Goal: Information Seeking & Learning: Check status

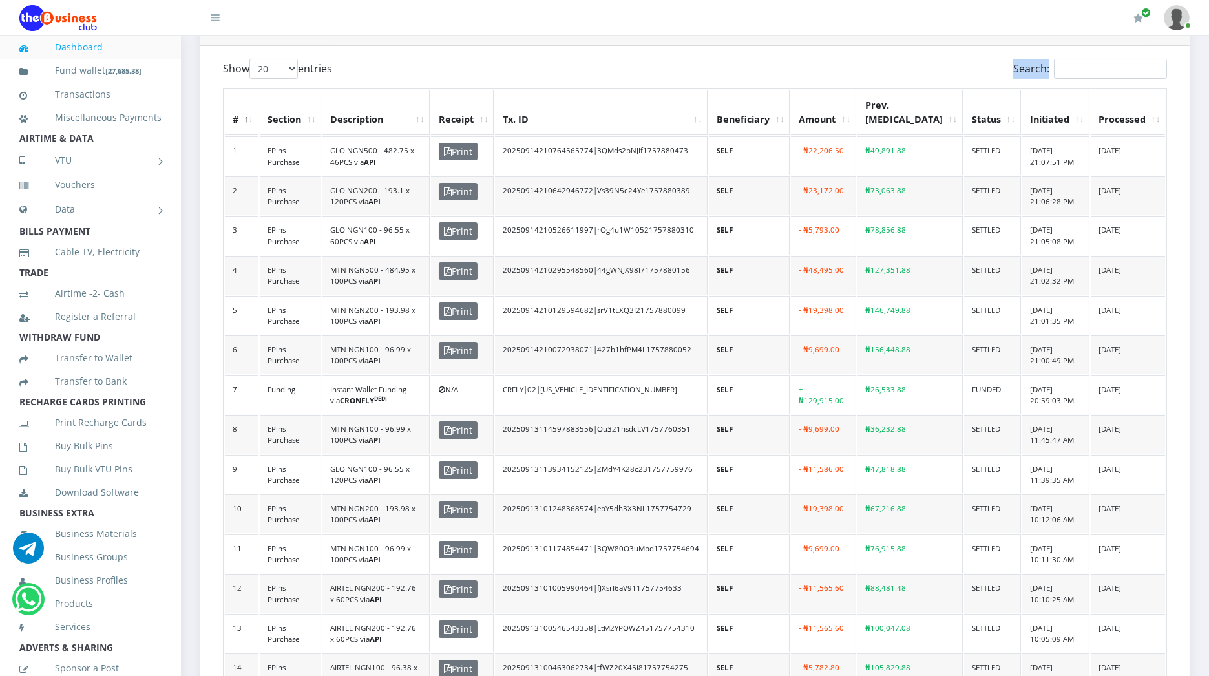
drag, startPoint x: 1085, startPoint y: 55, endPoint x: 1085, endPoint y: 68, distance: 12.9
click at [1085, 68] on div "Show 20 50 100 All entries Search: # Section Description Receipt Tx. ID Benefic…" at bounding box center [694, 511] width 989 height 930
click at [1085, 68] on input "Search:" at bounding box center [1110, 69] width 113 height 20
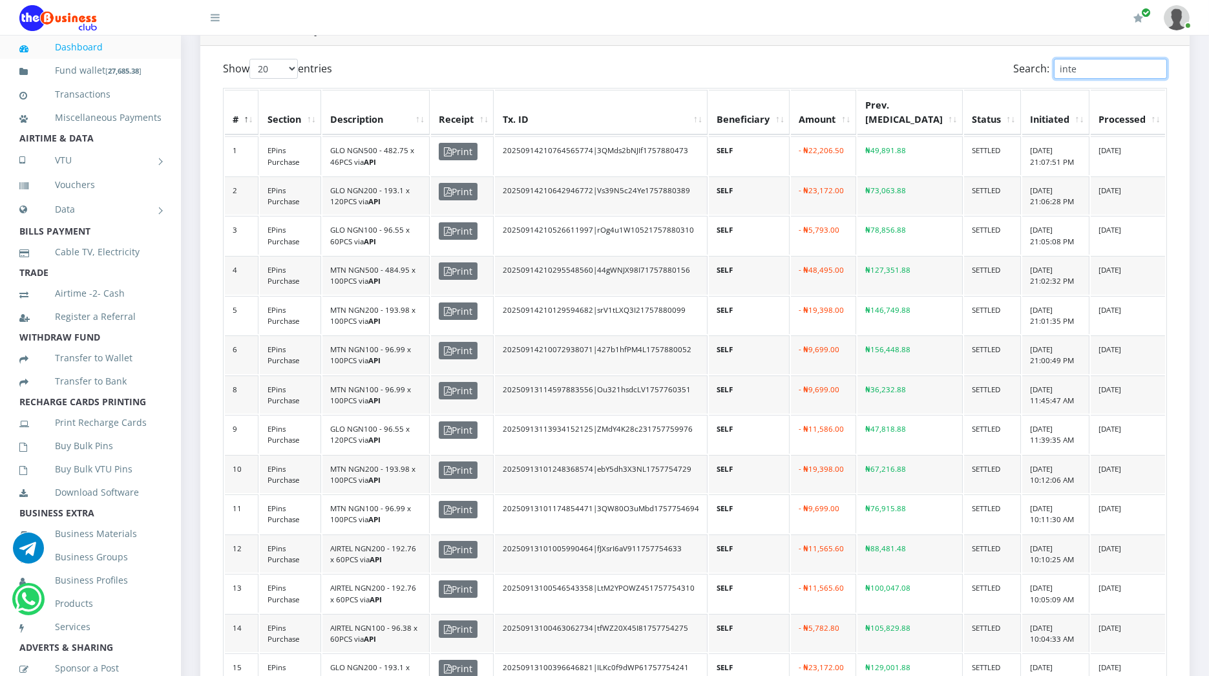
scroll to position [29, 0]
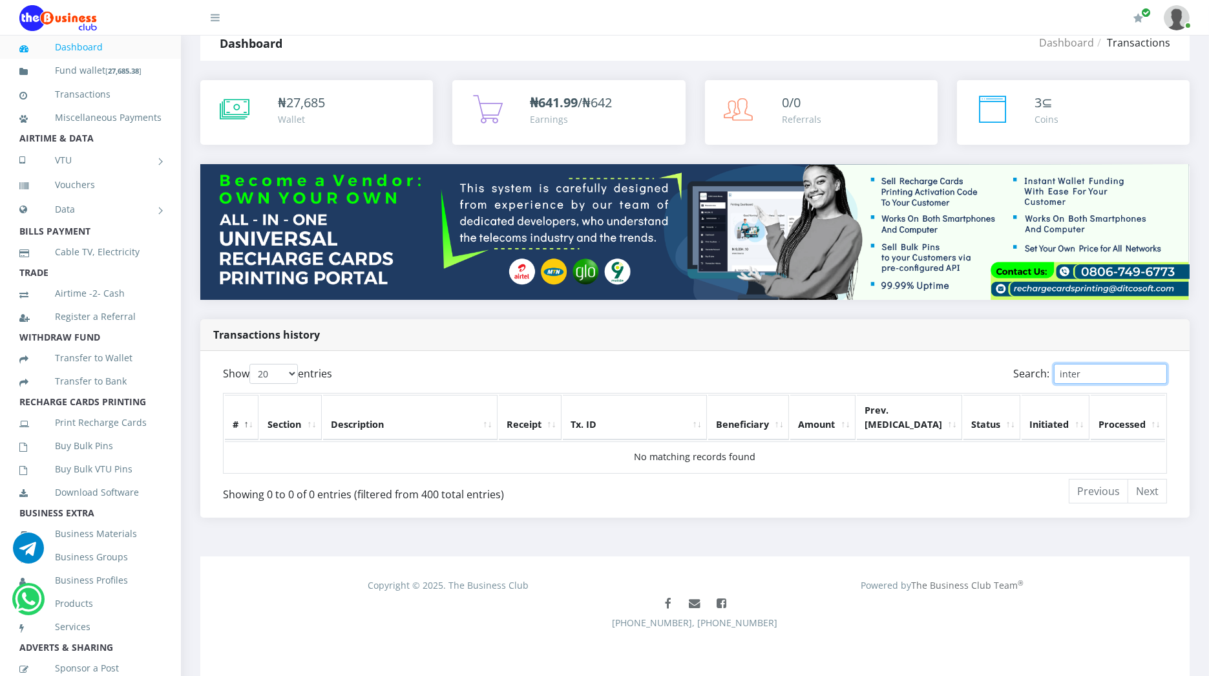
type input "inter"
click at [349, 116] on div "₦ 27,685 Wallet" at bounding box center [349, 110] width 142 height 34
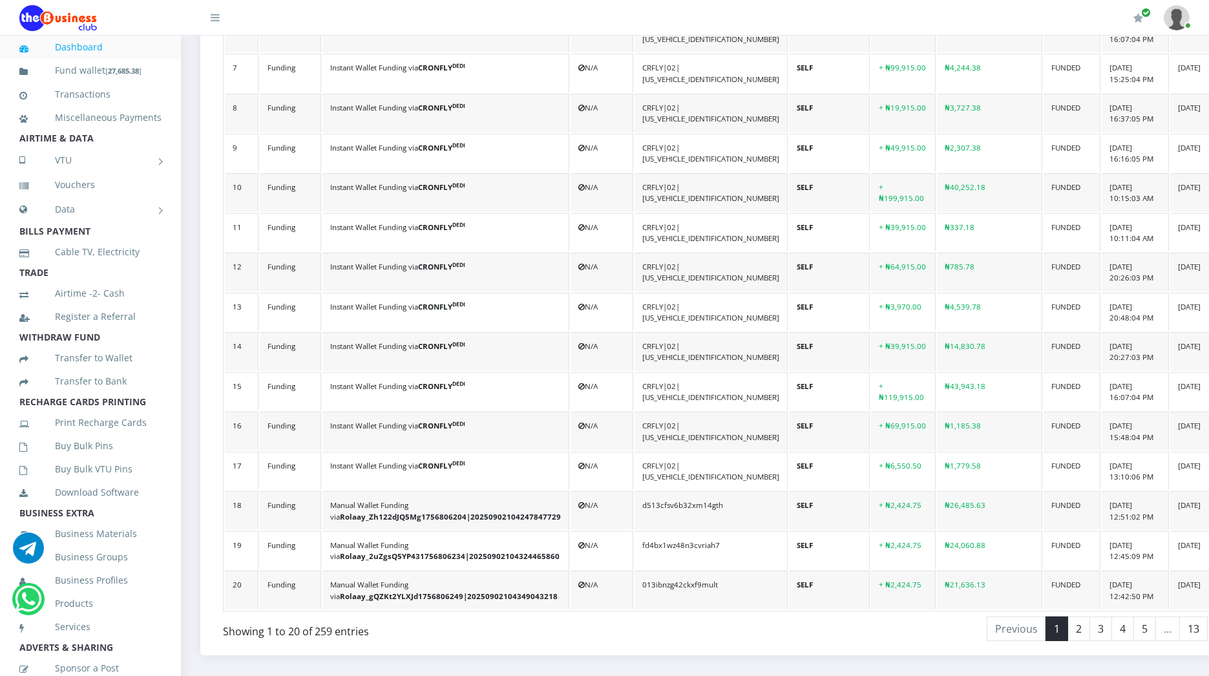
scroll to position [665, 0]
click at [1067, 617] on link "2" at bounding box center [1078, 629] width 23 height 25
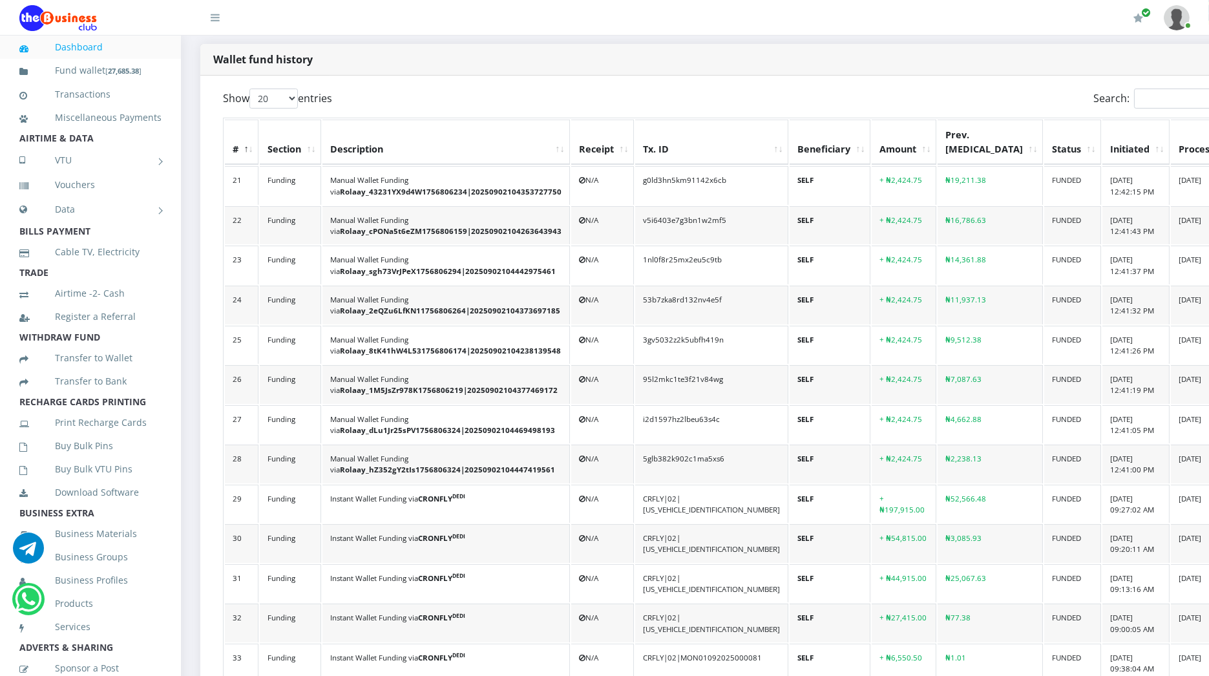
scroll to position [317, 0]
click at [1134, 87] on input "Search:" at bounding box center [1190, 97] width 113 height 20
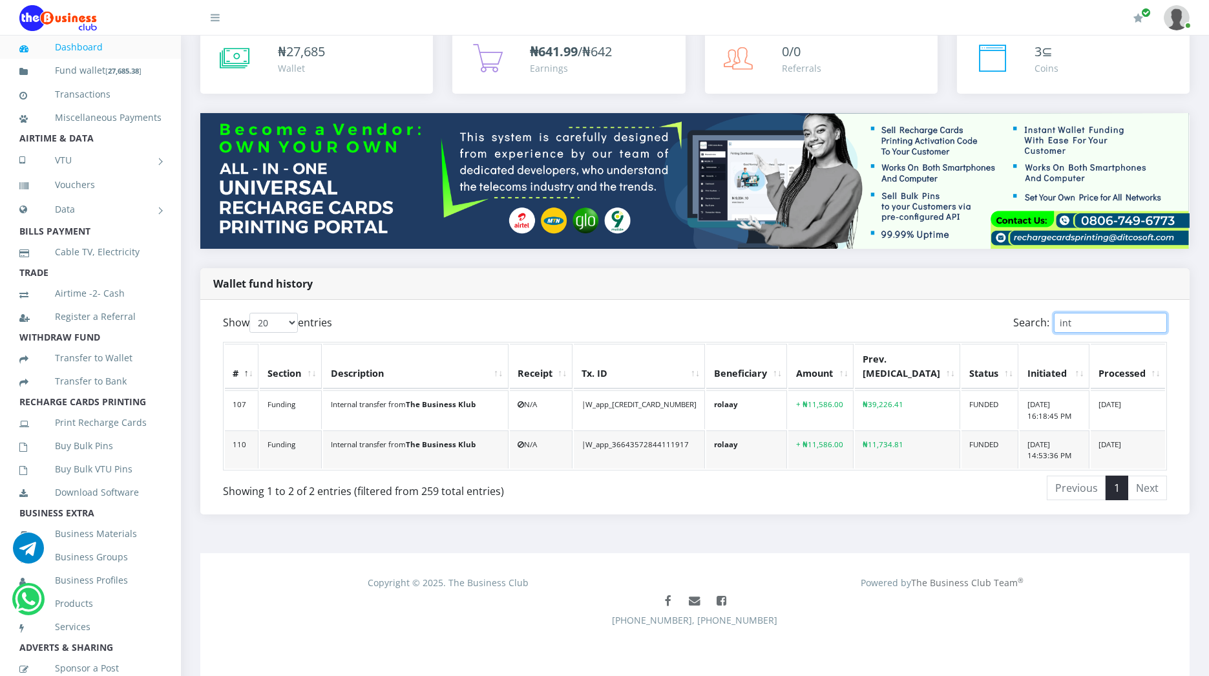
scroll to position [76, 0]
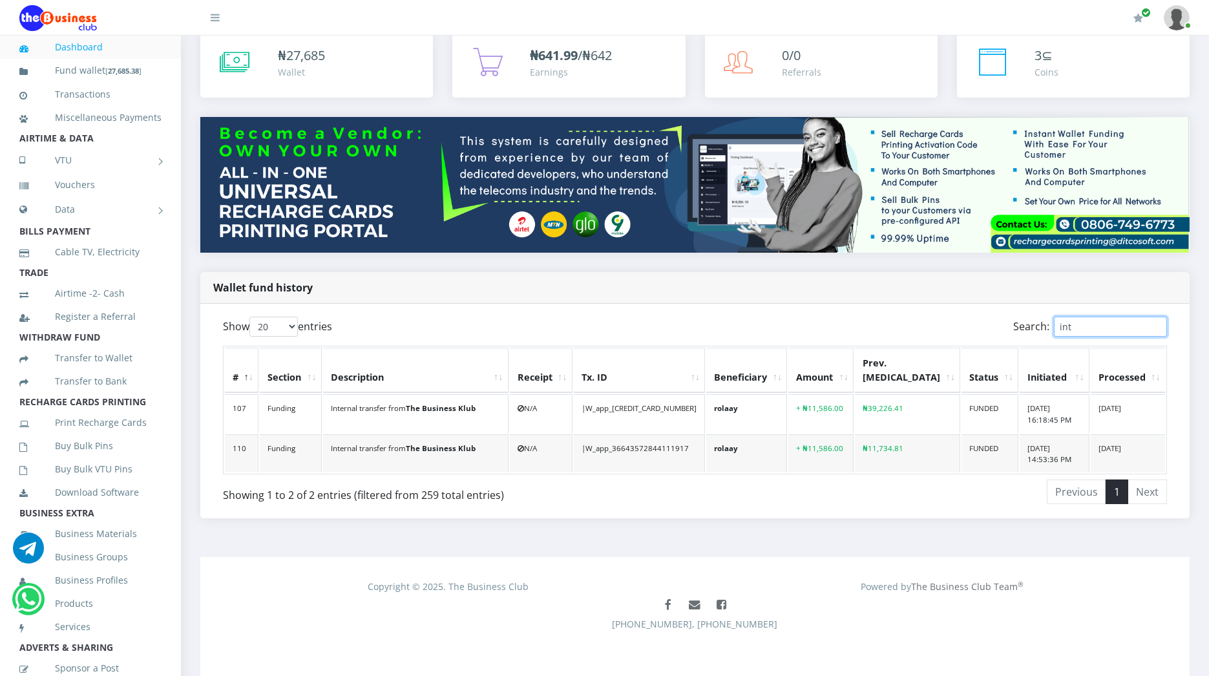
type input "int"
drag, startPoint x: 853, startPoint y: 406, endPoint x: 877, endPoint y: 406, distance: 24.6
click at [853, 406] on td "+ ₦11,586.00" at bounding box center [820, 413] width 65 height 39
copy td "11,586"
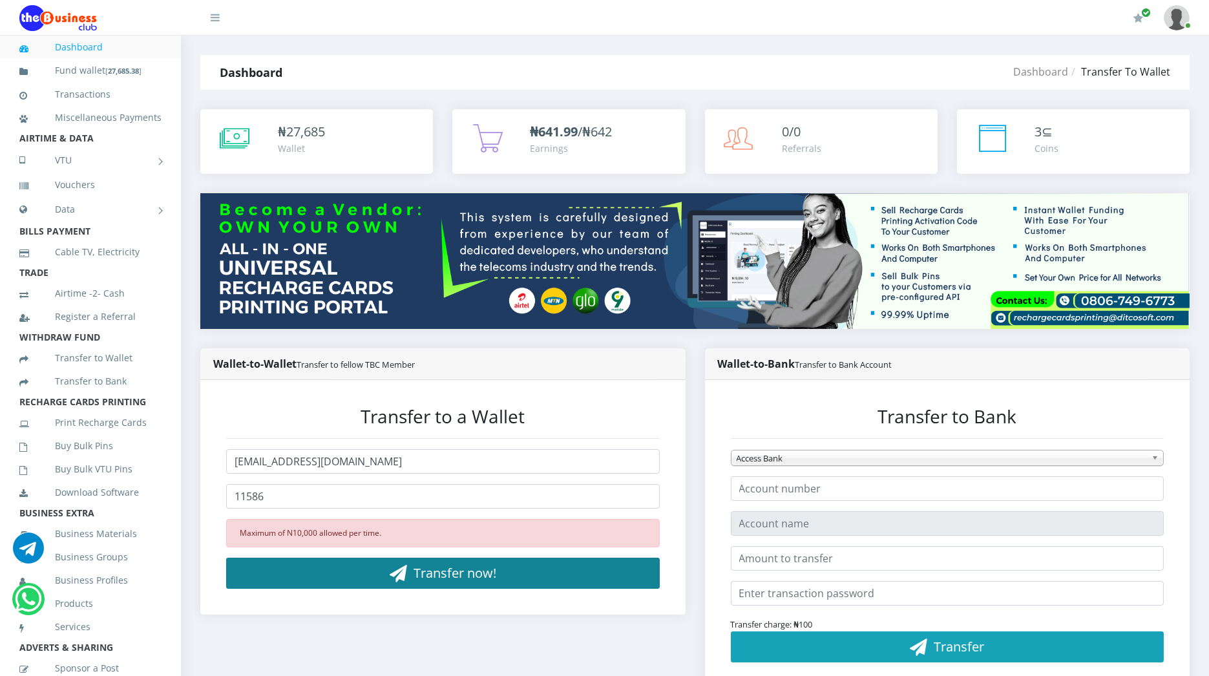
click at [395, 574] on icon "button" at bounding box center [397, 573] width 17 height 13
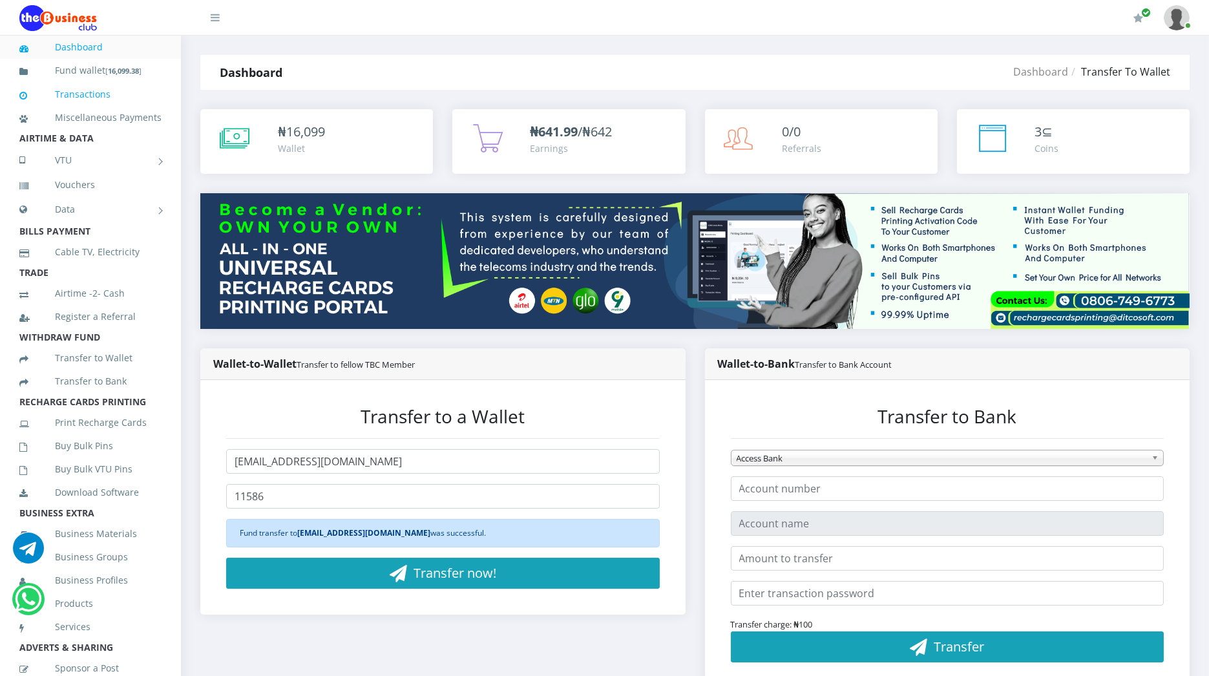
click at [99, 94] on link "Transactions" at bounding box center [90, 94] width 142 height 30
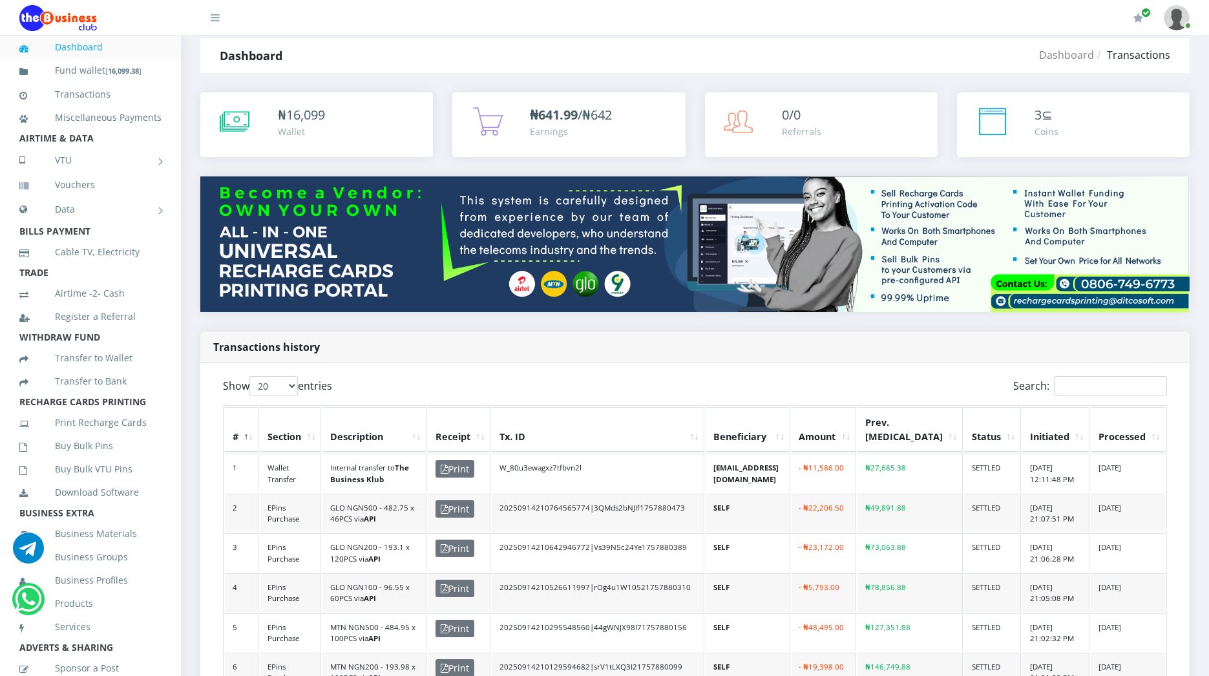
scroll to position [18, 0]
